Goal: Ask a question

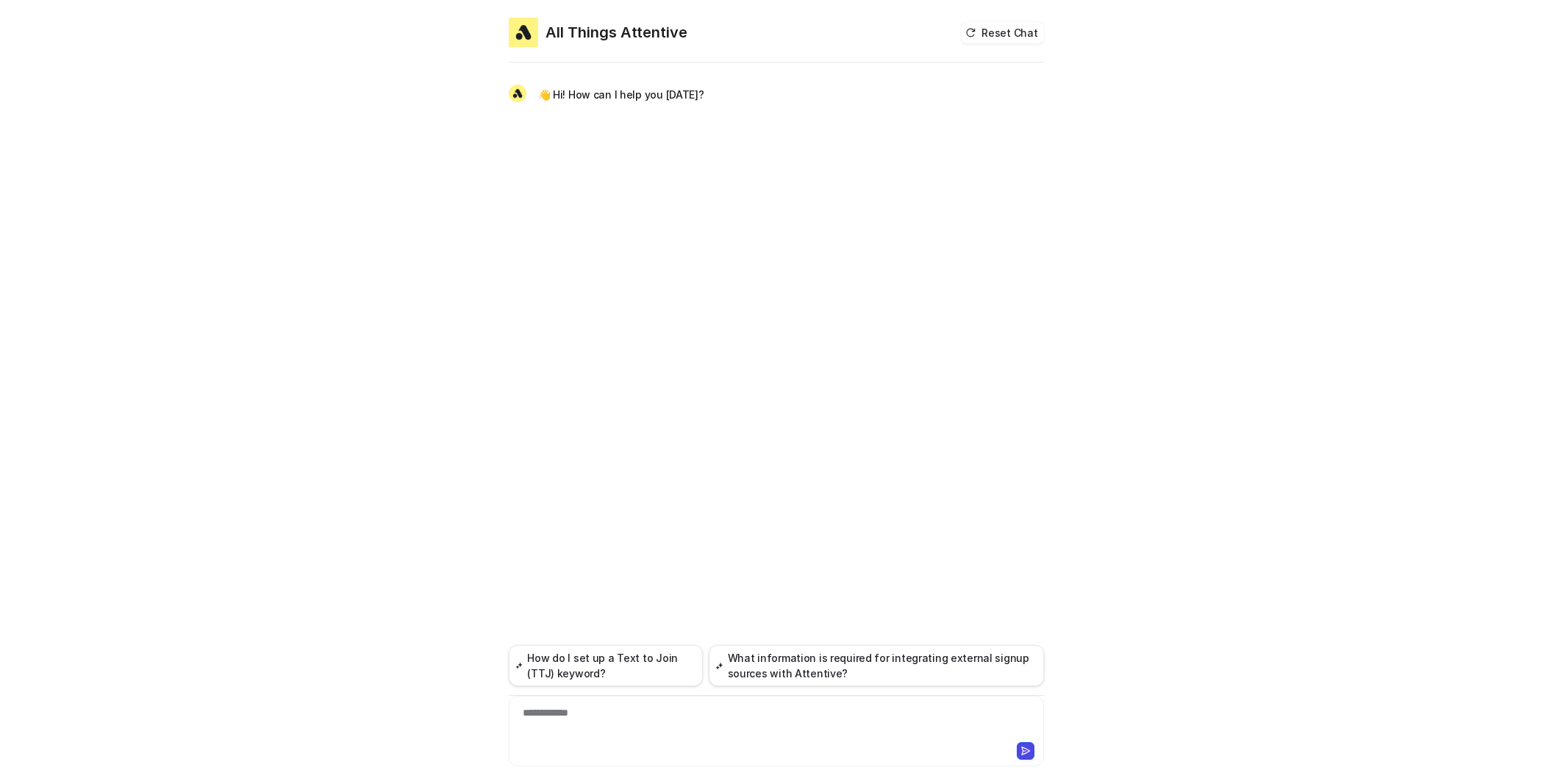
click at [652, 95] on p "👋 Hi! How can I help you [DATE]?" at bounding box center [621, 95] width 166 height 18
click at [848, 733] on div "**********" at bounding box center [776, 722] width 528 height 34
paste div "To enrich screen reader interactions, please activate Accessibility in Grammarl…"
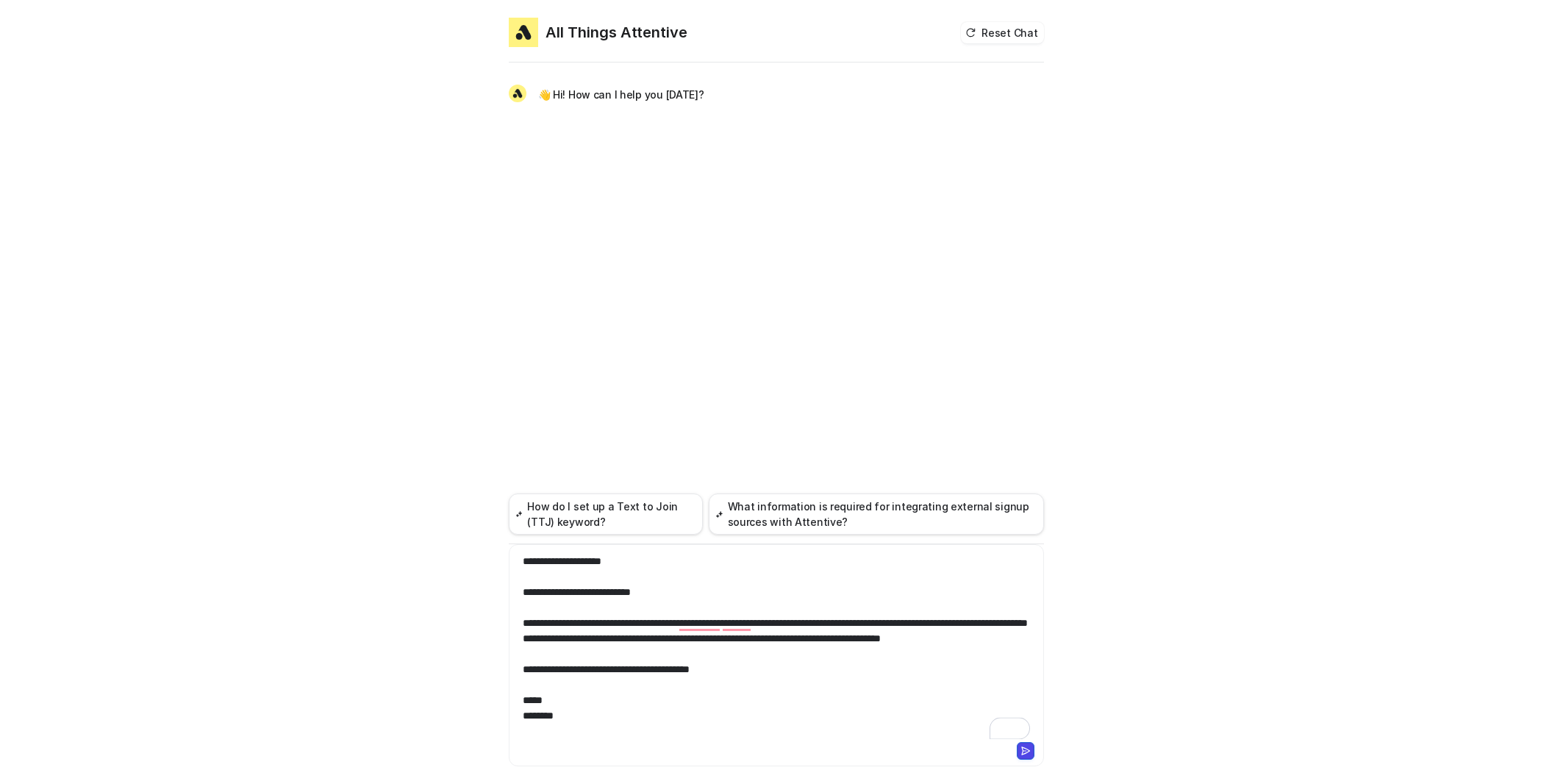
click at [1027, 753] on icon at bounding box center [1025, 751] width 8 height 7
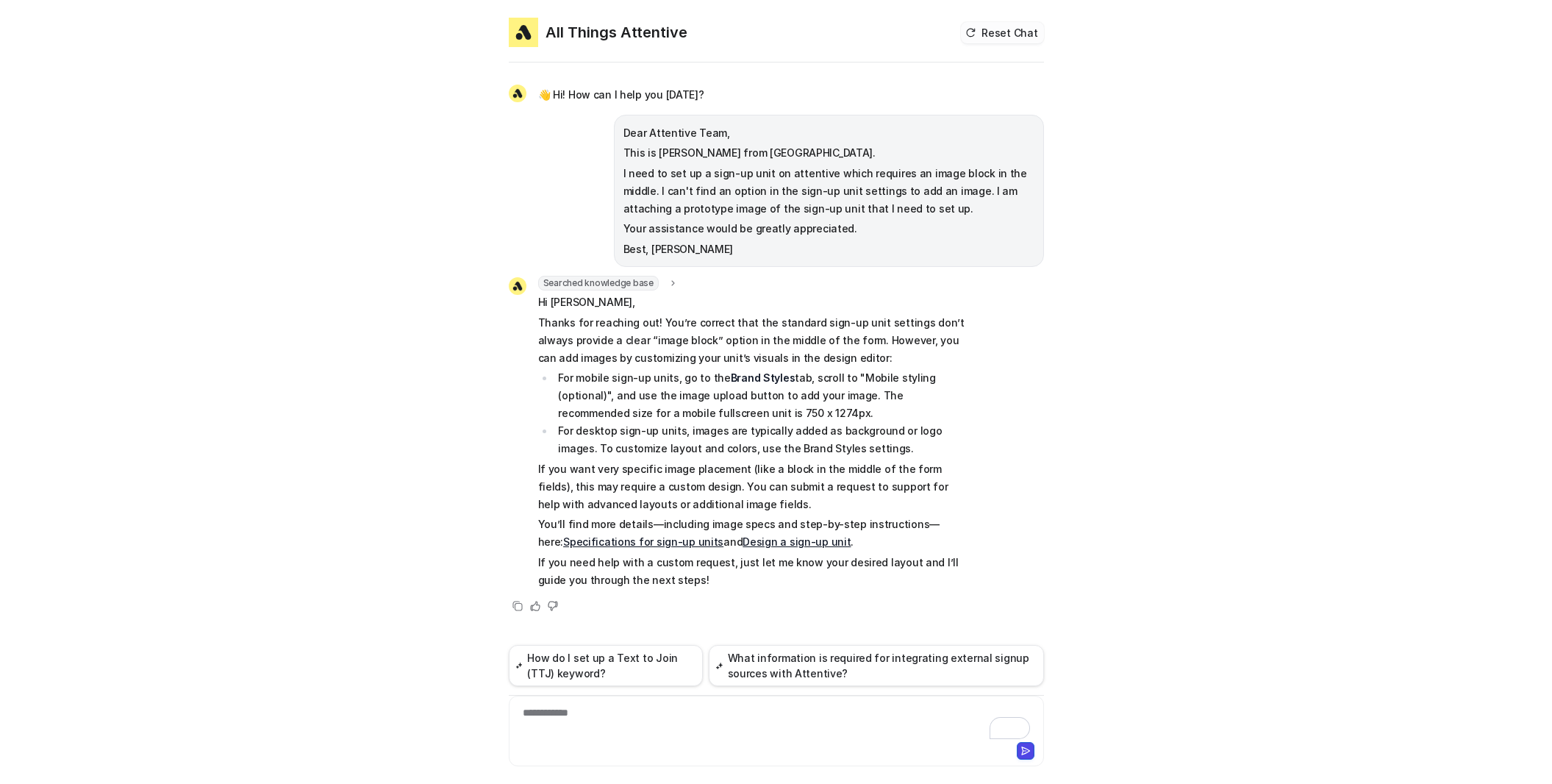
click at [1002, 31] on button "Reset Chat" at bounding box center [1003, 33] width 83 height 22
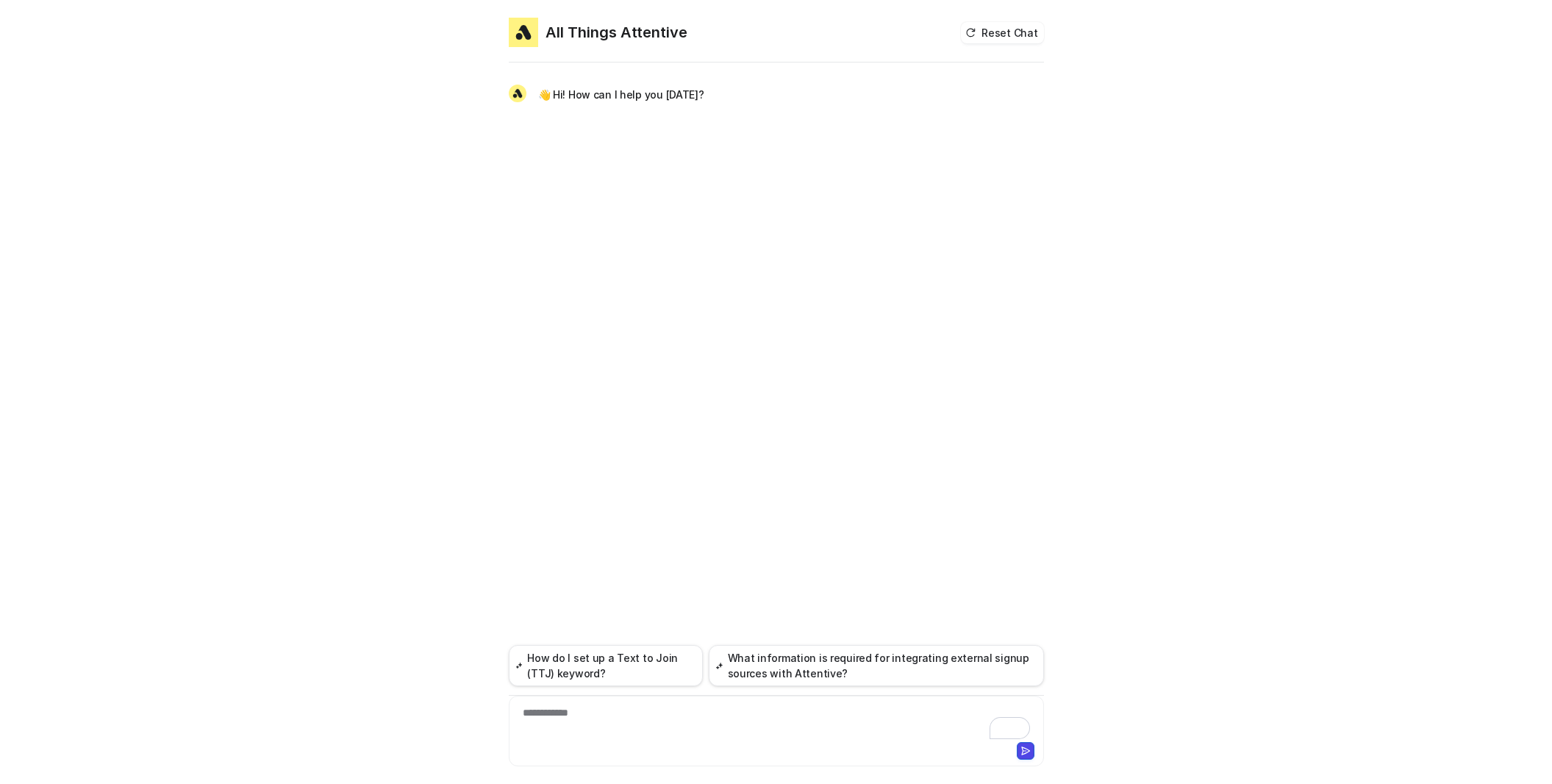
click at [708, 711] on div "**********" at bounding box center [776, 722] width 528 height 34
click at [1014, 750] on div at bounding box center [905, 751] width 256 height 18
click at [1017, 749] on button at bounding box center [1026, 751] width 18 height 18
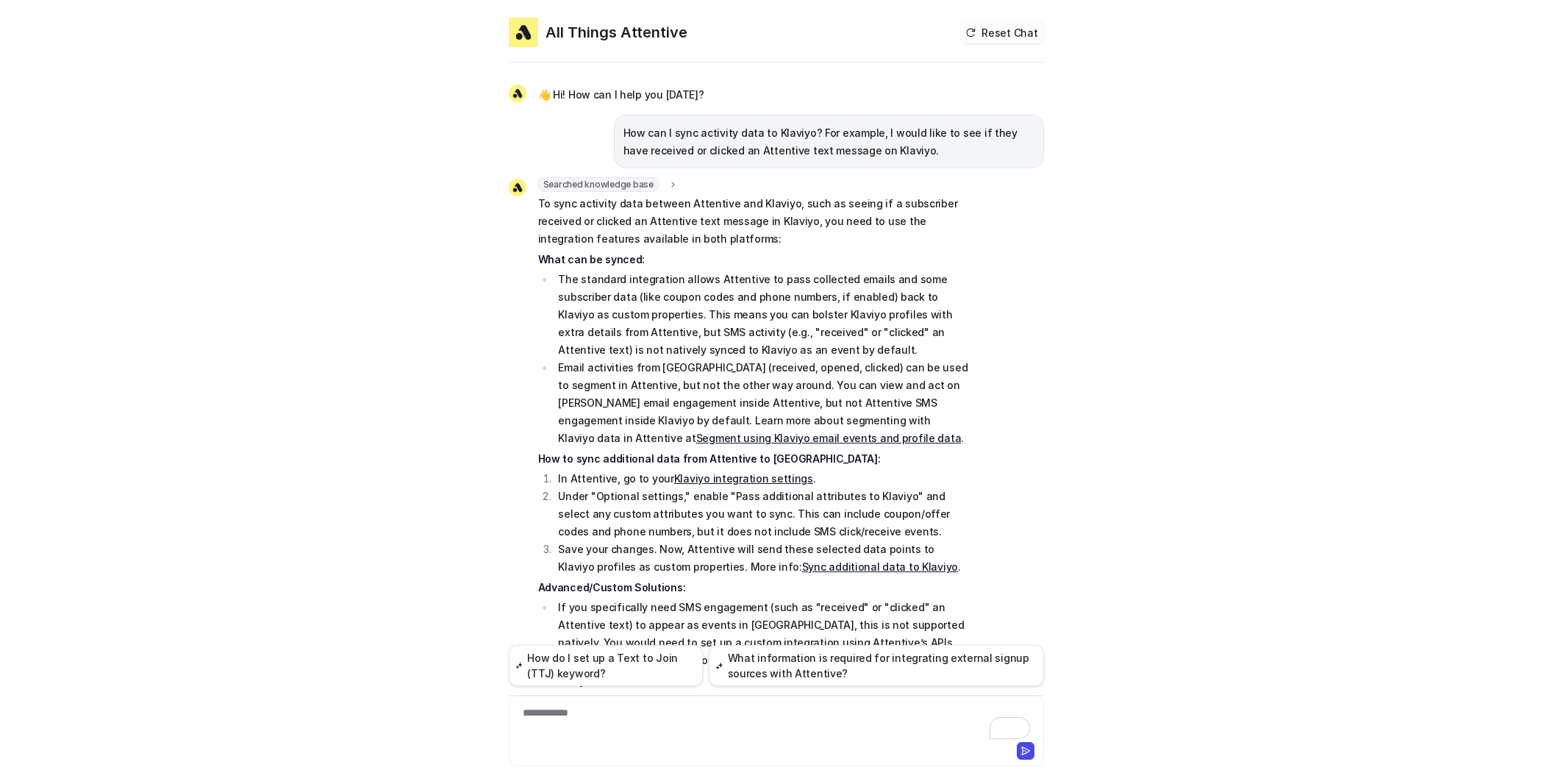
click at [995, 38] on button "Reset Chat" at bounding box center [1003, 33] width 83 height 22
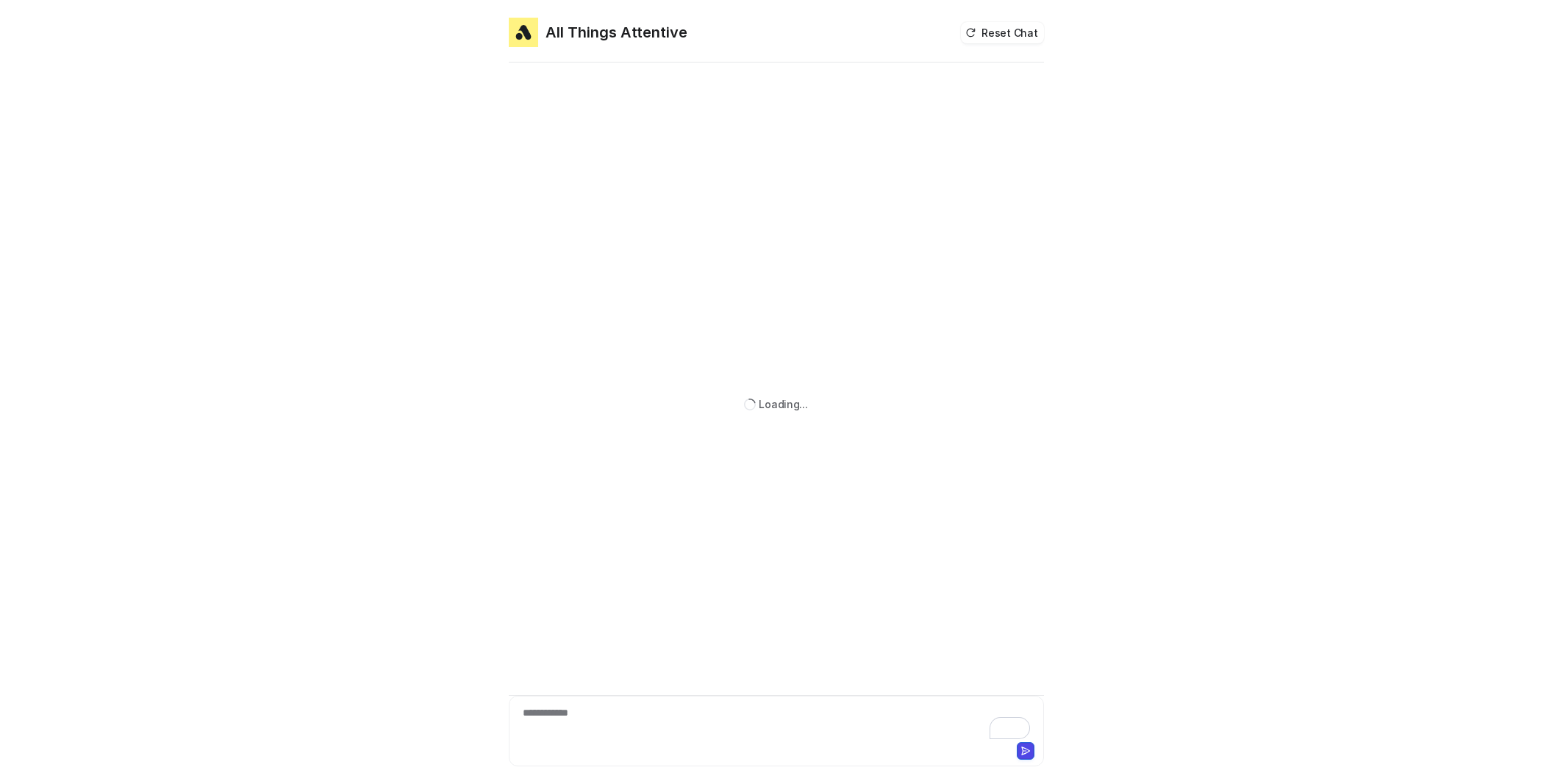
click at [694, 723] on div "**********" at bounding box center [776, 722] width 528 height 34
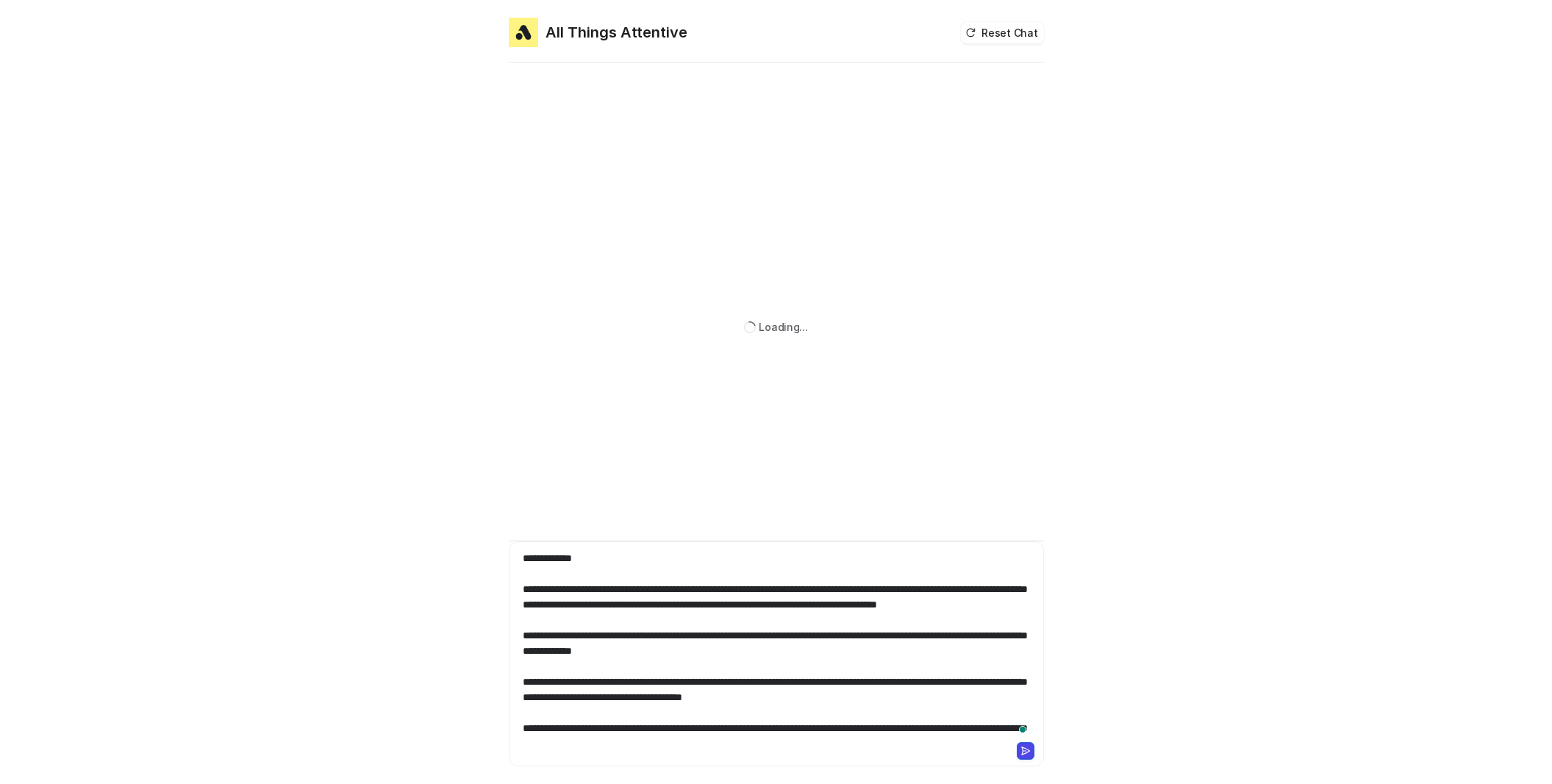
scroll to position [58, 0]
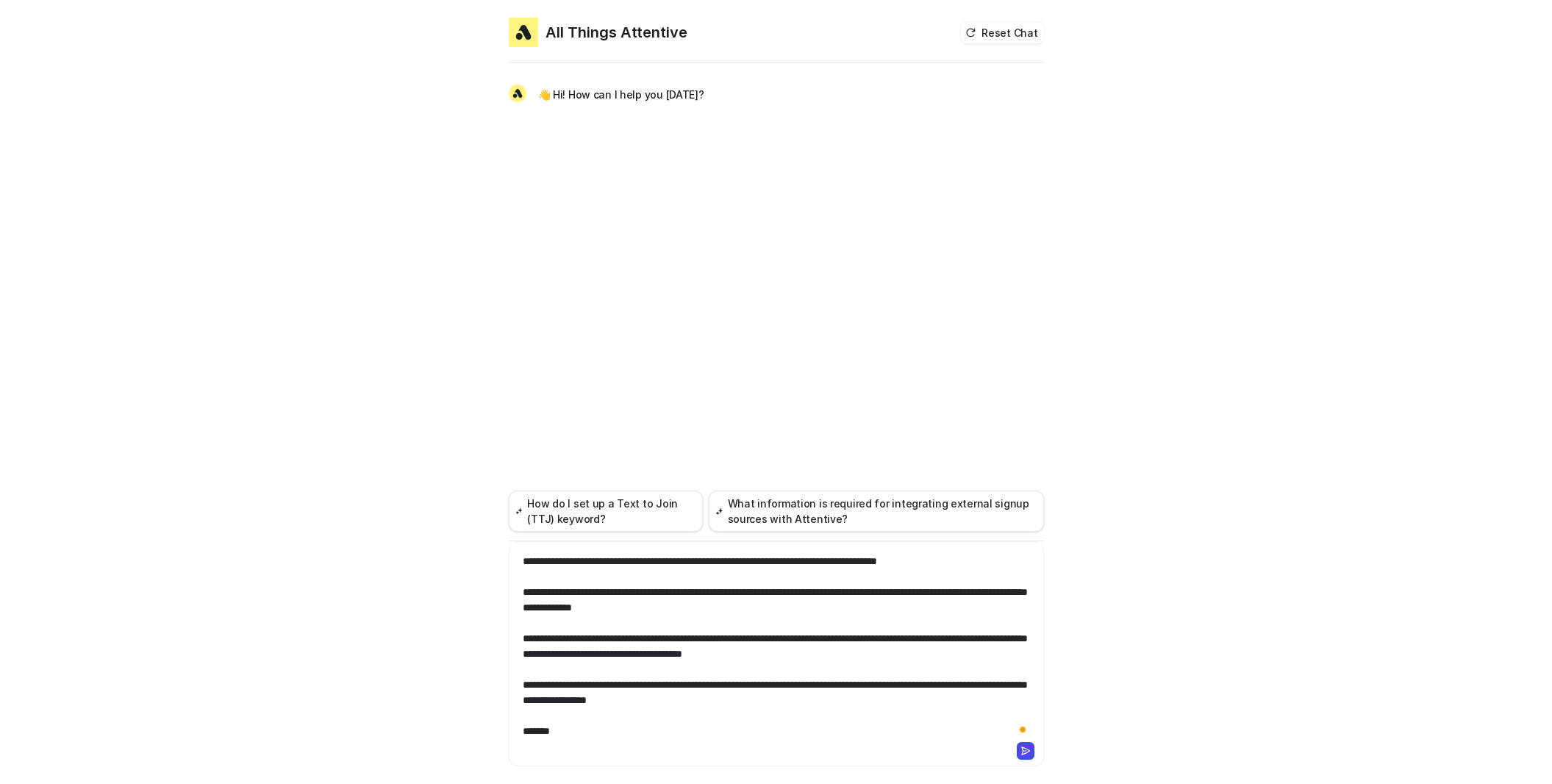
click at [1028, 755] on icon at bounding box center [1025, 750] width 10 height 10
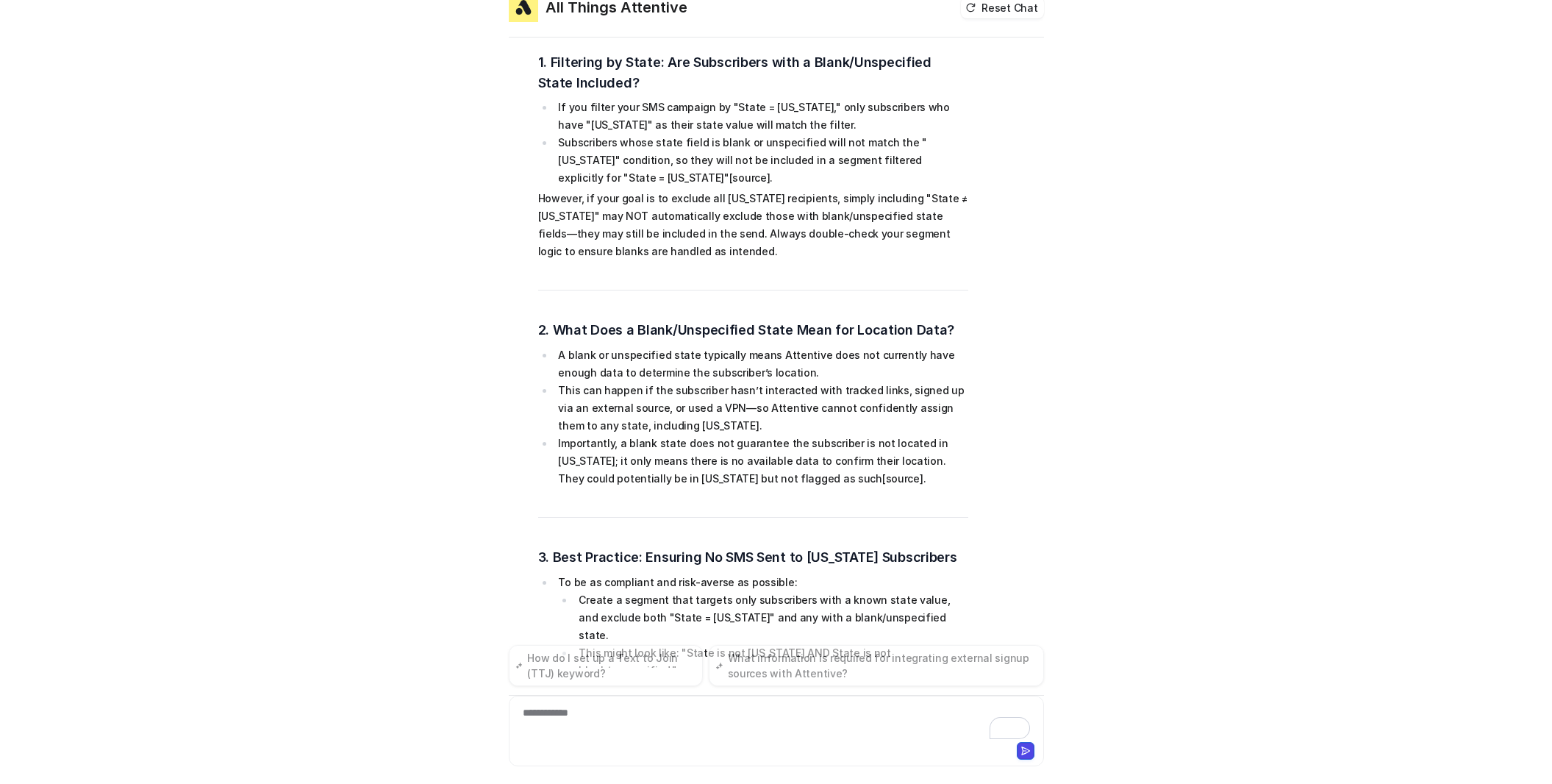
scroll to position [0, 0]
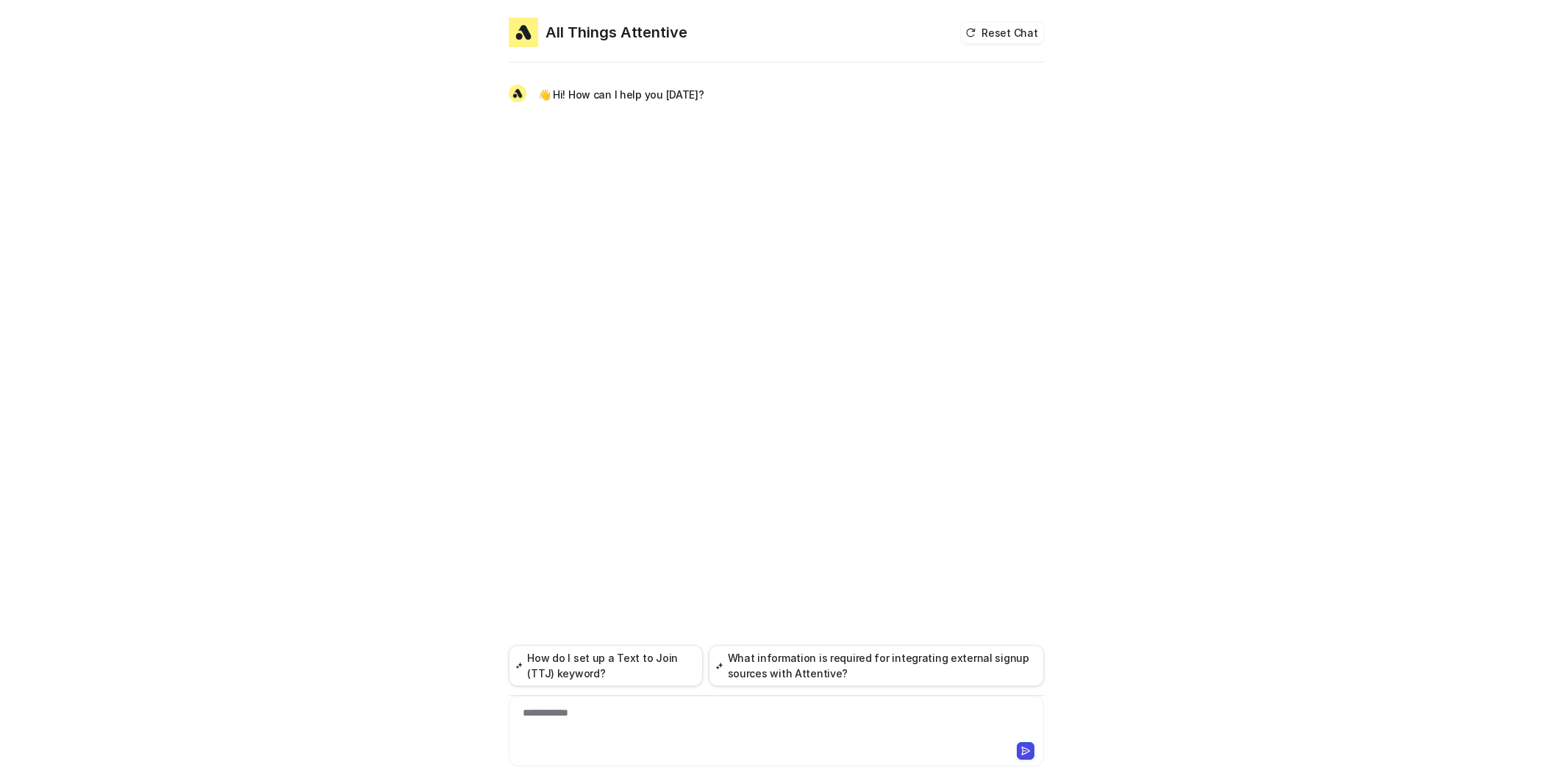
drag, startPoint x: 700, startPoint y: 744, endPoint x: 699, endPoint y: 735, distance: 9.1
click at [700, 744] on div at bounding box center [776, 749] width 528 height 21
click at [699, 729] on div "**********" at bounding box center [776, 722] width 528 height 34
paste div "To enrich screen reader interactions, please activate Accessibility in Grammarl…"
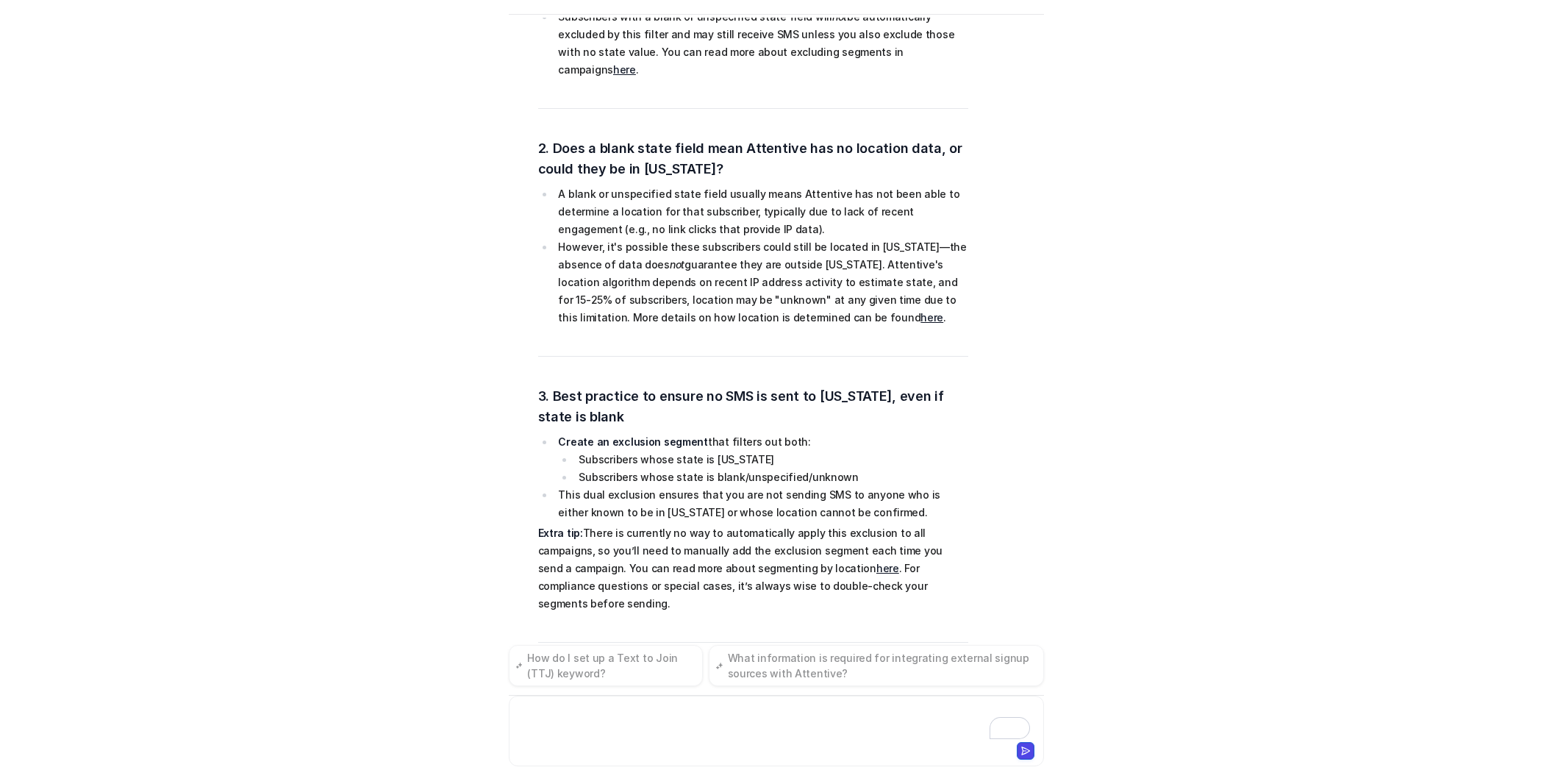
scroll to position [611, 0]
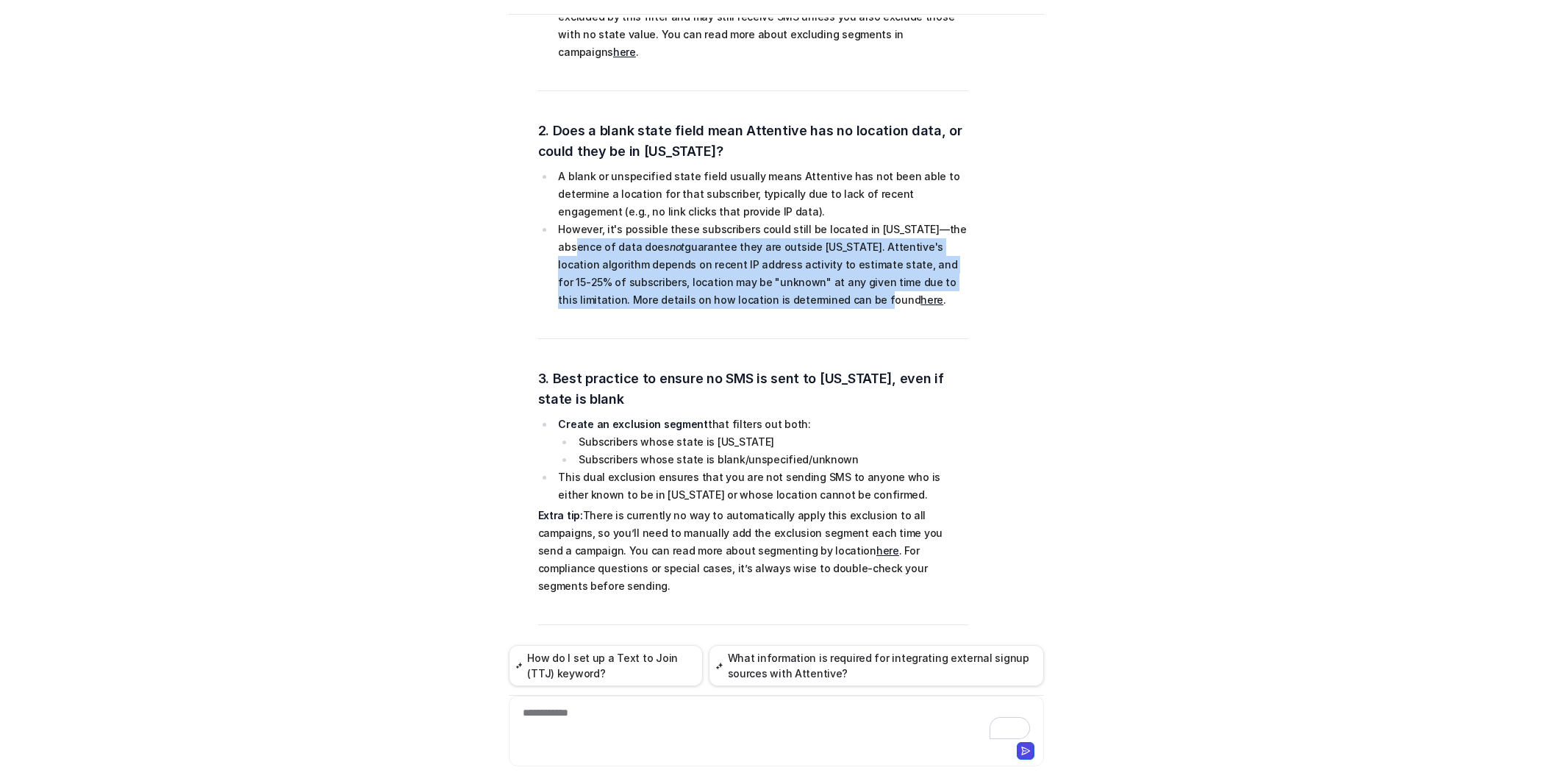
drag, startPoint x: 551, startPoint y: 178, endPoint x: 727, endPoint y: 227, distance: 182.7
click at [727, 227] on ul "A blank or unspecified state field usually means Attentive has not been able to…" at bounding box center [754, 237] width 430 height 141
copy li "of data does not guarantee they are outside Texas. Attentive's location algorit…"
